Goal: Find specific page/section: Find specific page/section

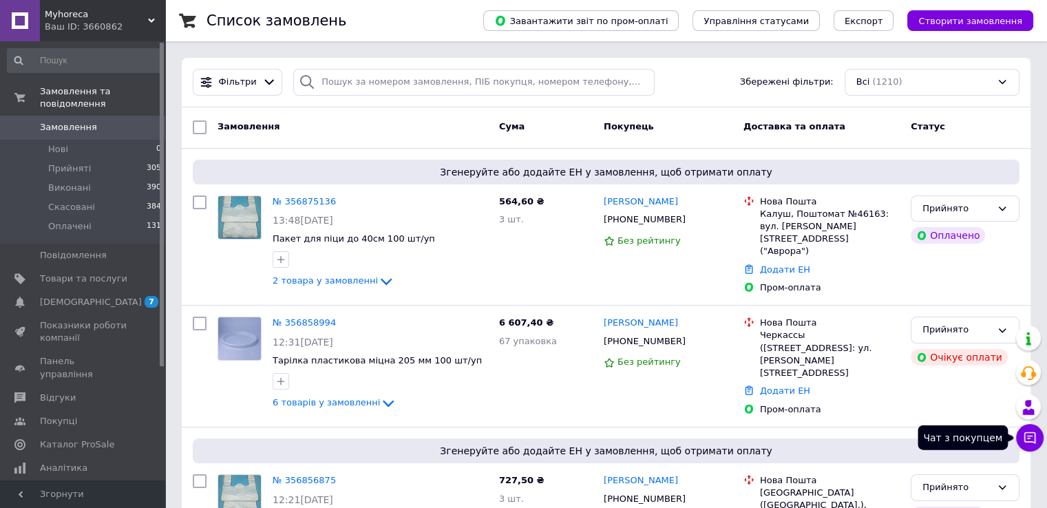
click at [1031, 436] on icon at bounding box center [1030, 438] width 12 height 12
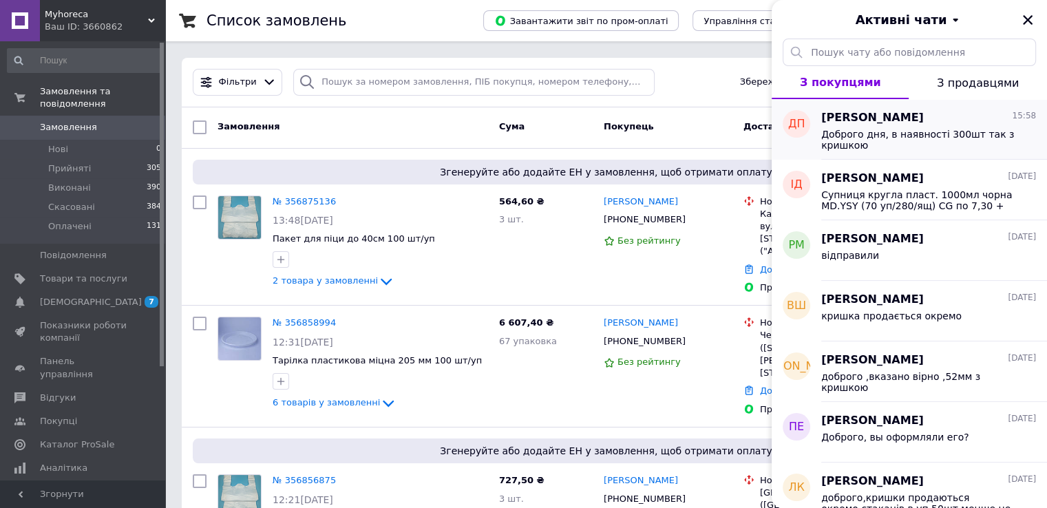
click at [791, 127] on span "ДП" at bounding box center [796, 124] width 17 height 16
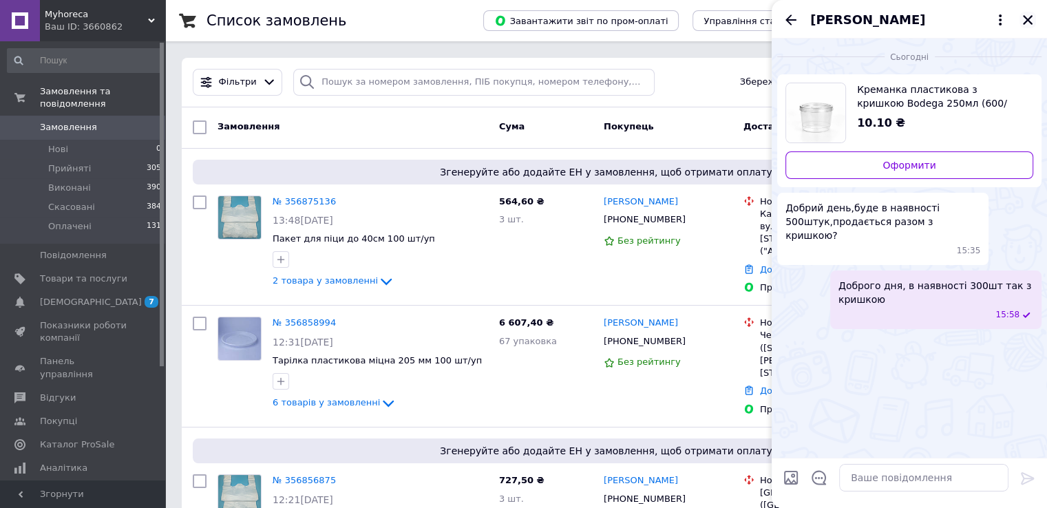
click at [1025, 23] on icon "Закрити" at bounding box center [1028, 20] width 10 height 10
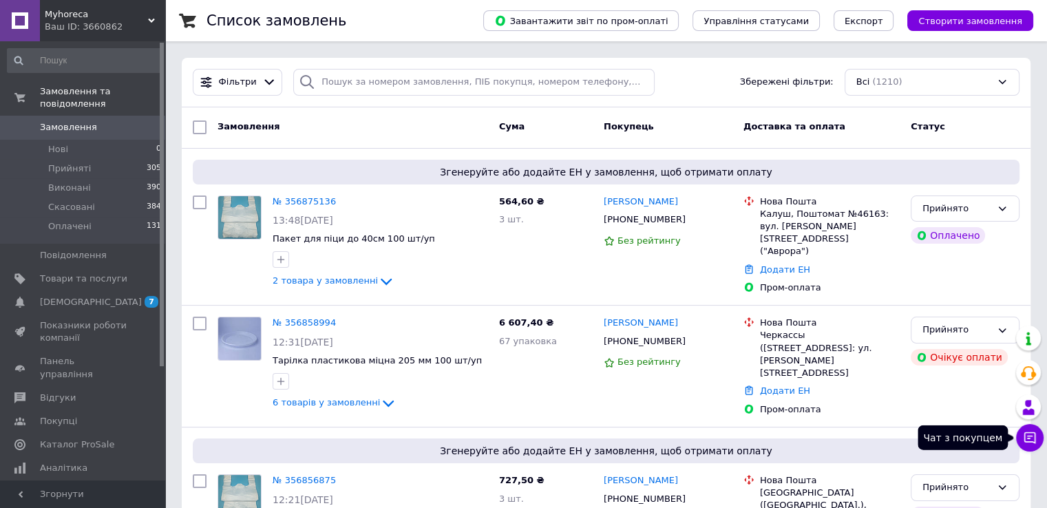
click at [1036, 434] on icon at bounding box center [1030, 438] width 14 height 14
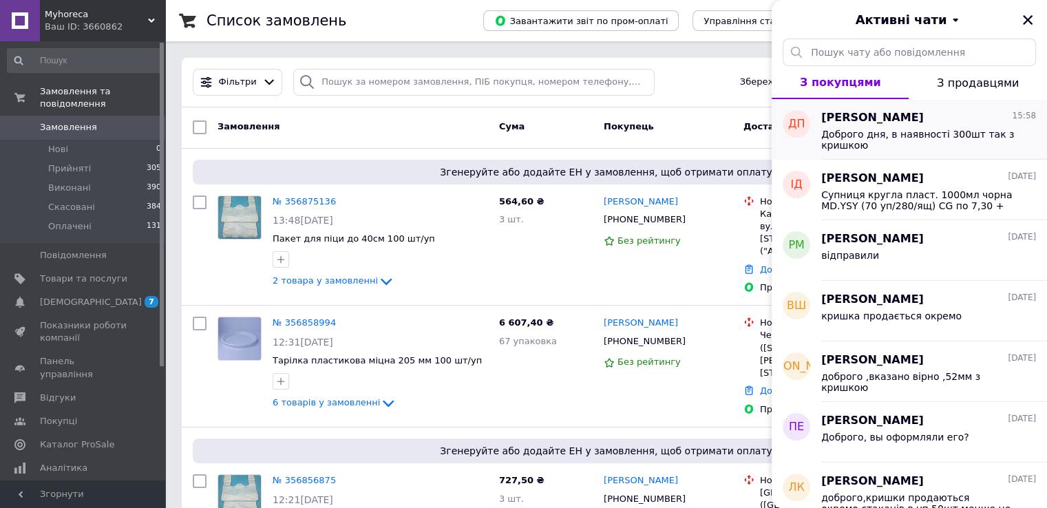
click at [799, 125] on span "ДП" at bounding box center [796, 124] width 17 height 16
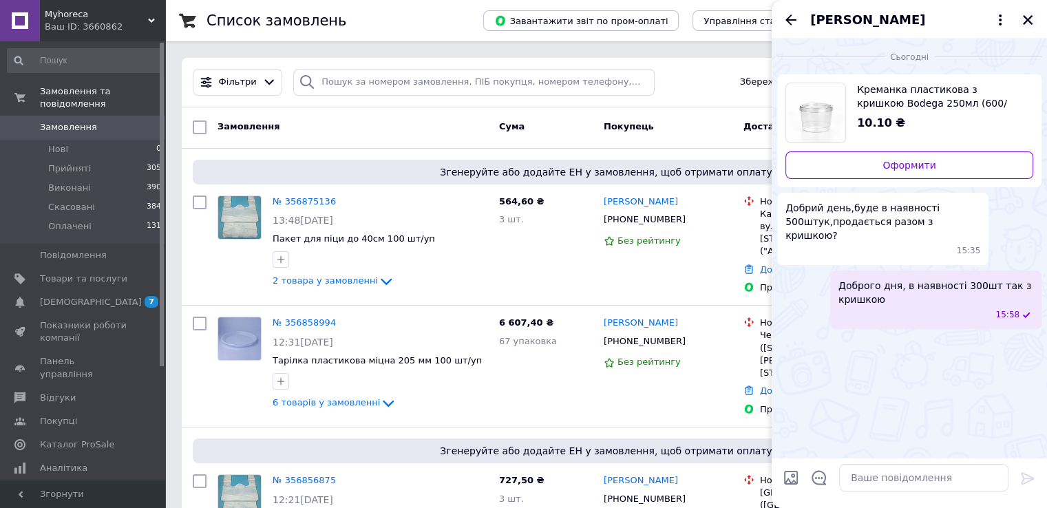
click at [1032, 14] on icon "Закрити" at bounding box center [1028, 20] width 12 height 12
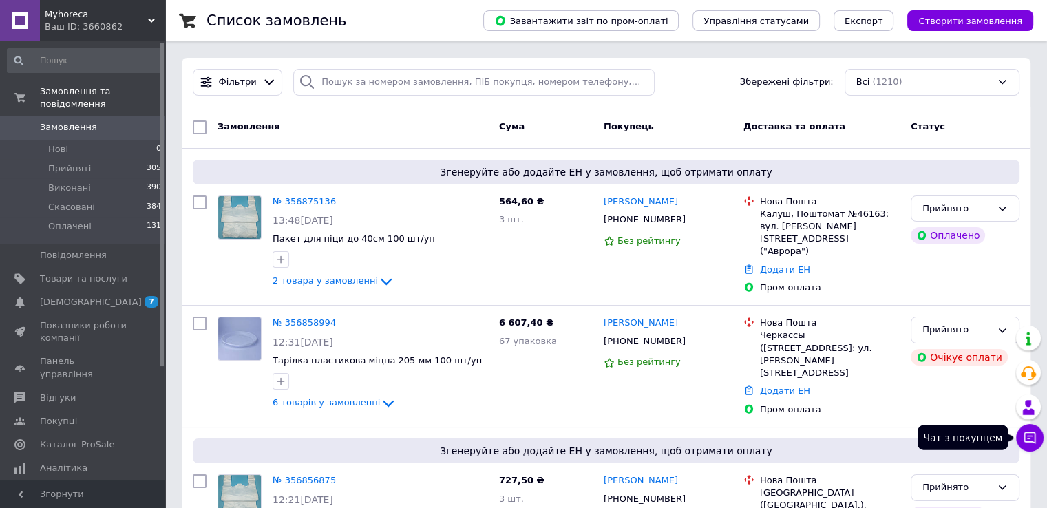
click at [1030, 443] on icon at bounding box center [1030, 438] width 14 height 14
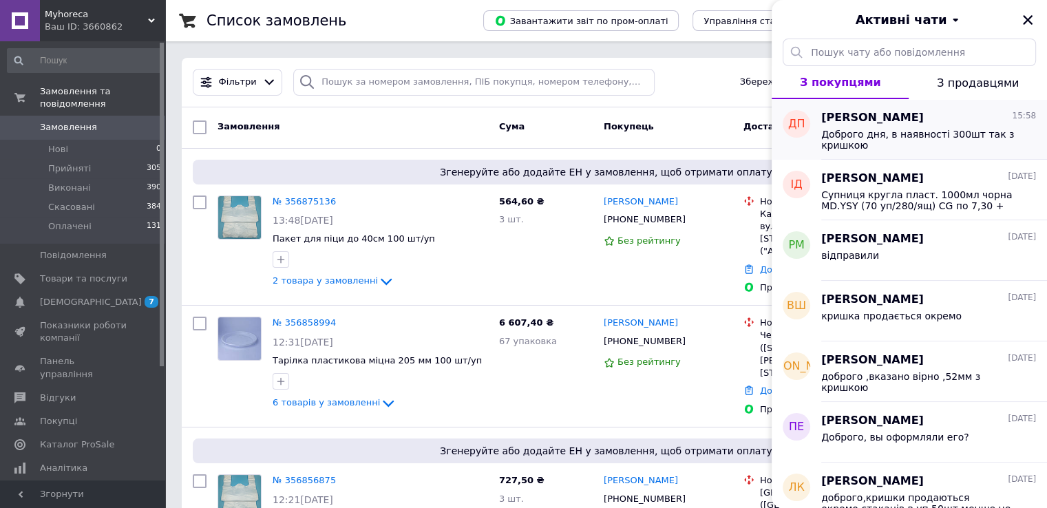
click at [797, 125] on span "ДП" at bounding box center [796, 124] width 17 height 16
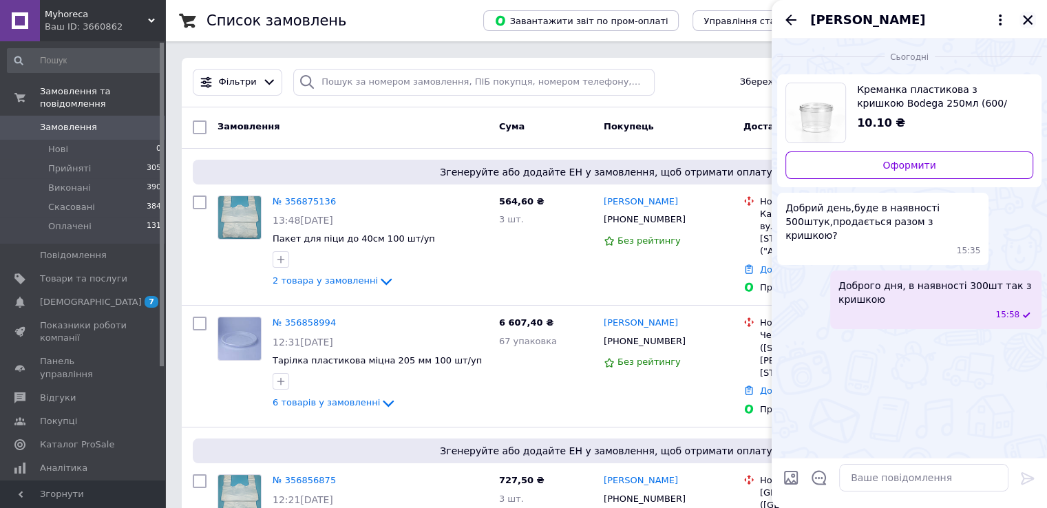
click at [1026, 21] on icon "Закрити" at bounding box center [1028, 20] width 10 height 10
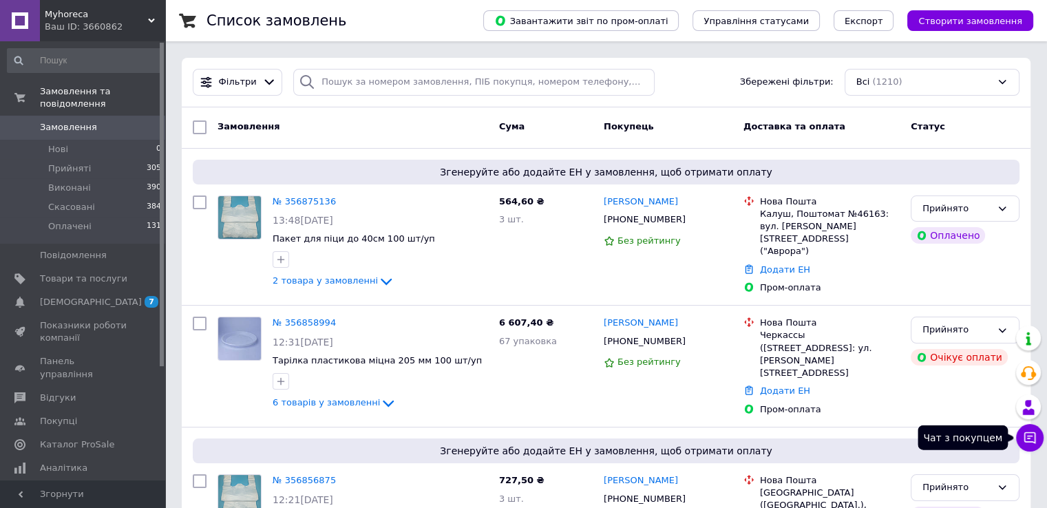
click at [1035, 436] on icon at bounding box center [1030, 438] width 14 height 14
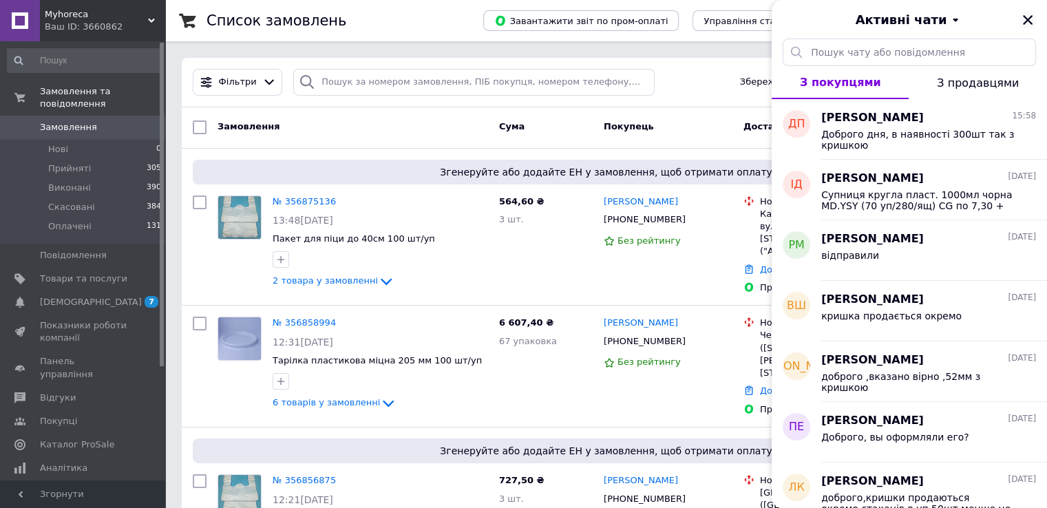
click at [1027, 20] on icon "Закрити" at bounding box center [1028, 20] width 10 height 10
